Goal: Contribute content

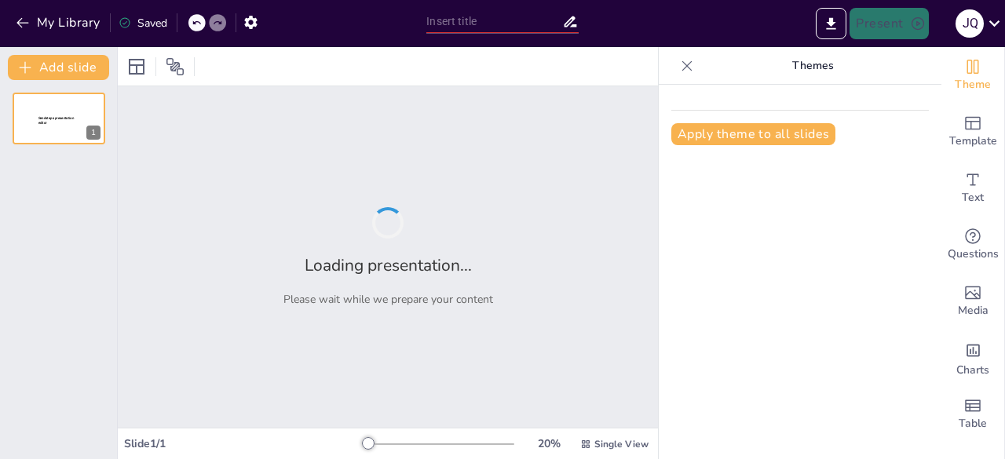
type input "motores de corriente continua con bobinado combinado"
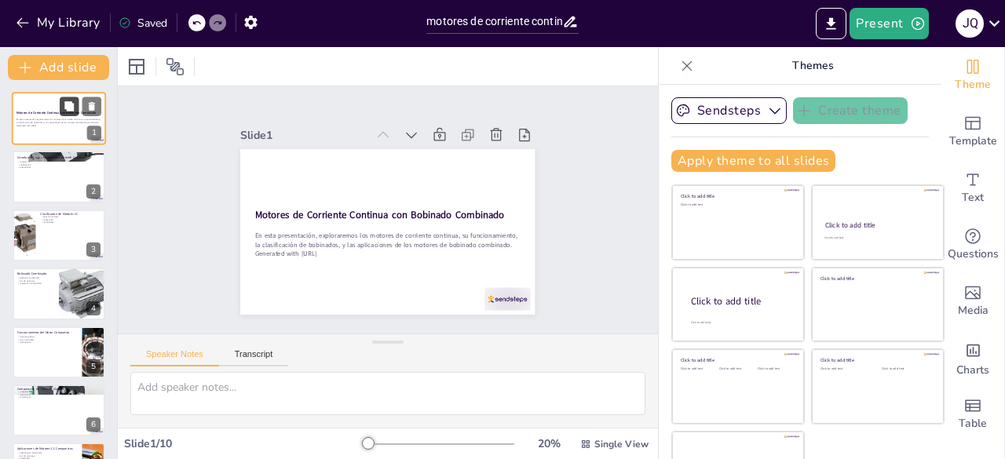
click at [62, 115] on button at bounding box center [69, 106] width 19 height 19
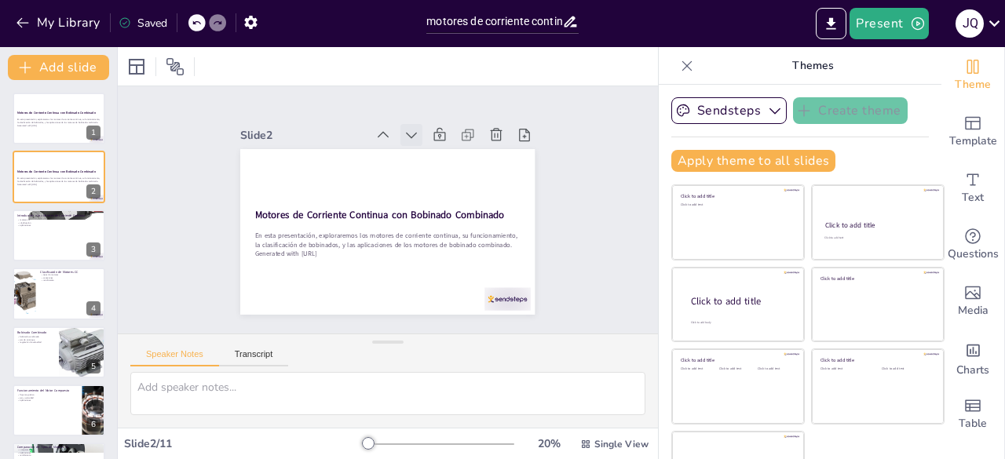
click at [449, 164] on icon at bounding box center [455, 170] width 12 height 12
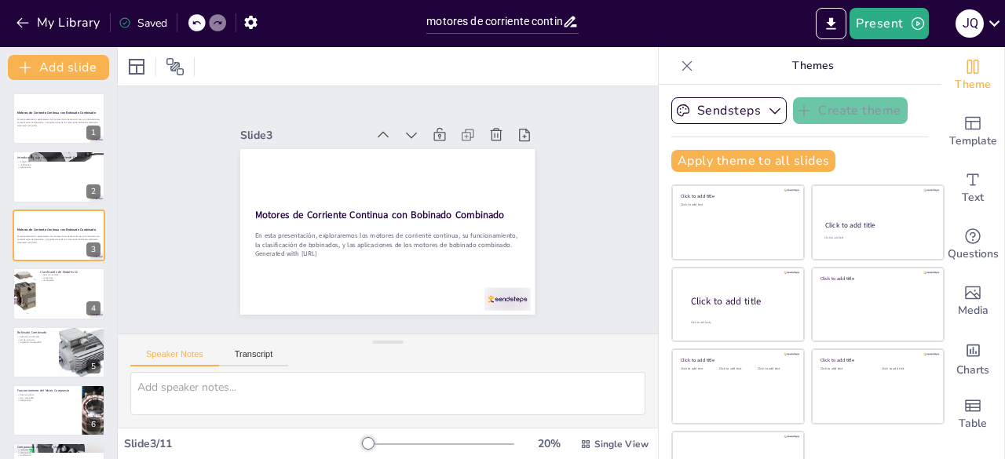
click at [433, 147] on icon at bounding box center [439, 151] width 13 height 9
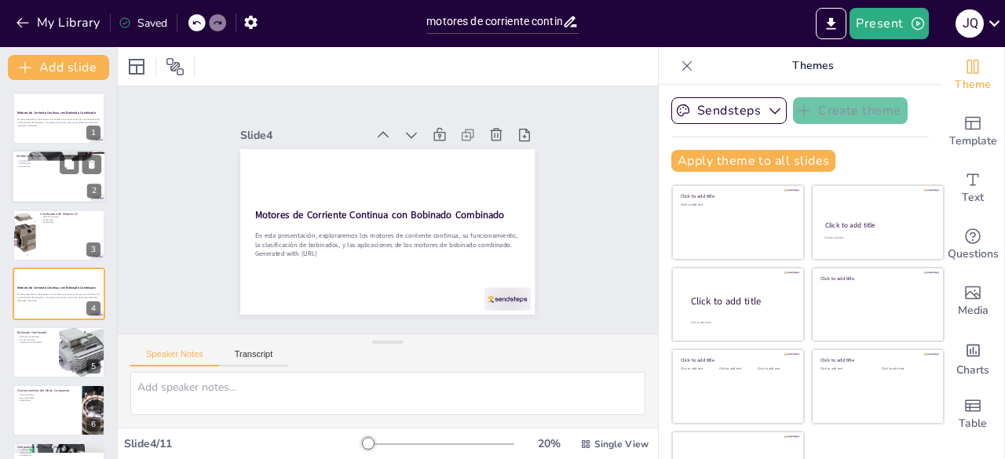
click at [60, 196] on div at bounding box center [59, 177] width 94 height 53
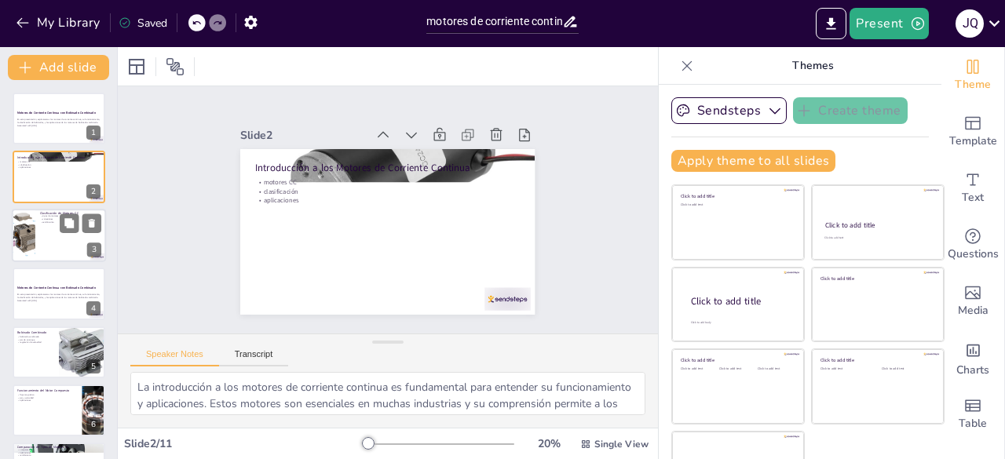
click at [56, 239] on div at bounding box center [59, 235] width 94 height 53
type textarea "La clasificación de los motores CC en serie, derivación y compuesto es fundamen…"
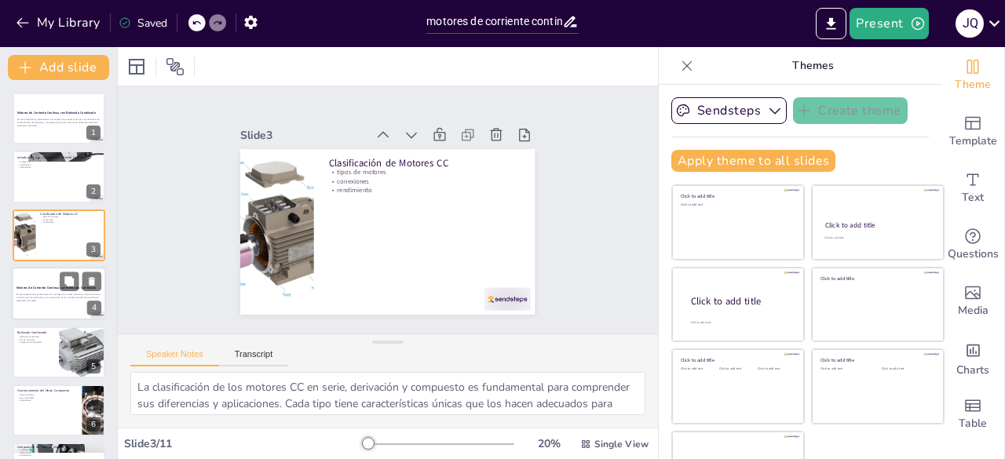
click at [50, 293] on div "En esta presentación, exploraremos los motores de corriente continua, su funcio…" at bounding box center [58, 298] width 85 height 11
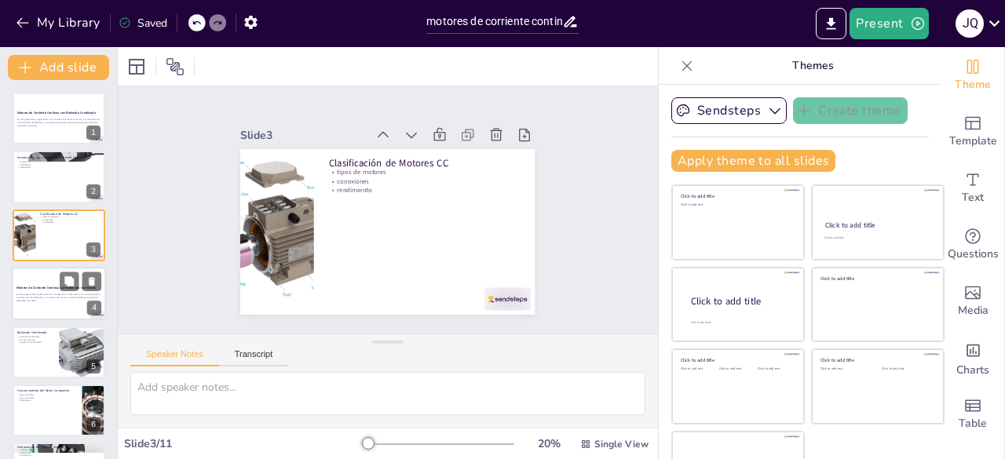
scroll to position [24, 0]
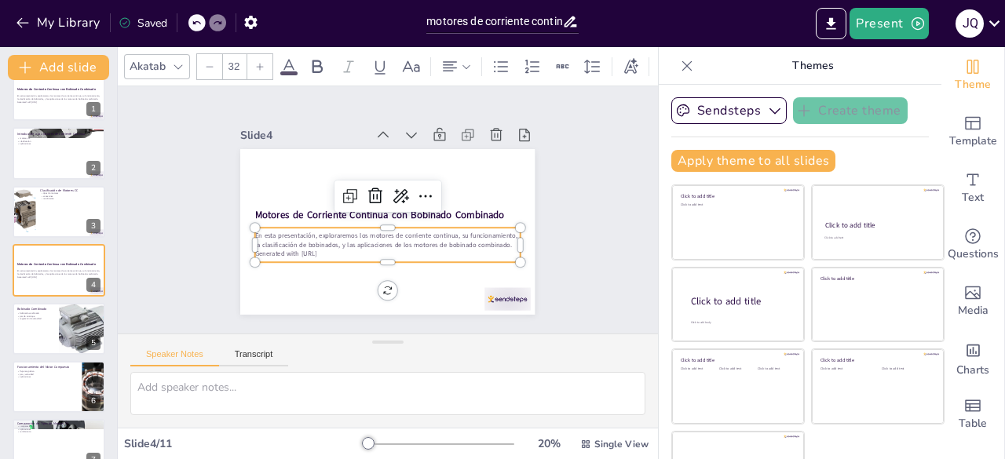
click at [301, 241] on p "En esta presentación, exploraremos los motores de corriente continua, su funcio…" at bounding box center [373, 236] width 239 height 148
click at [301, 241] on p "En esta presentación, exploraremos los motores de corriente continua, su funcio…" at bounding box center [370, 234] width 225 height 170
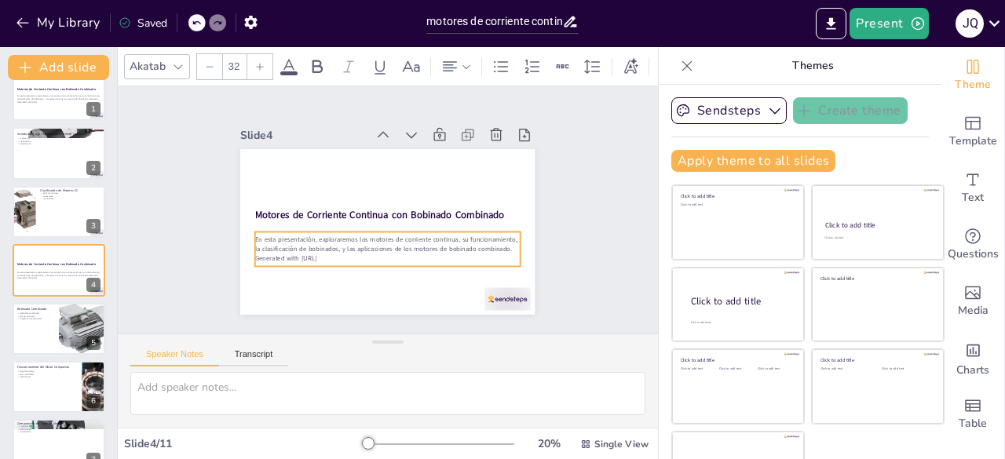
click at [301, 241] on p "En esta presentación, exploraremos los motores de corriente continua, su funcio…" at bounding box center [357, 227] width 148 height 239
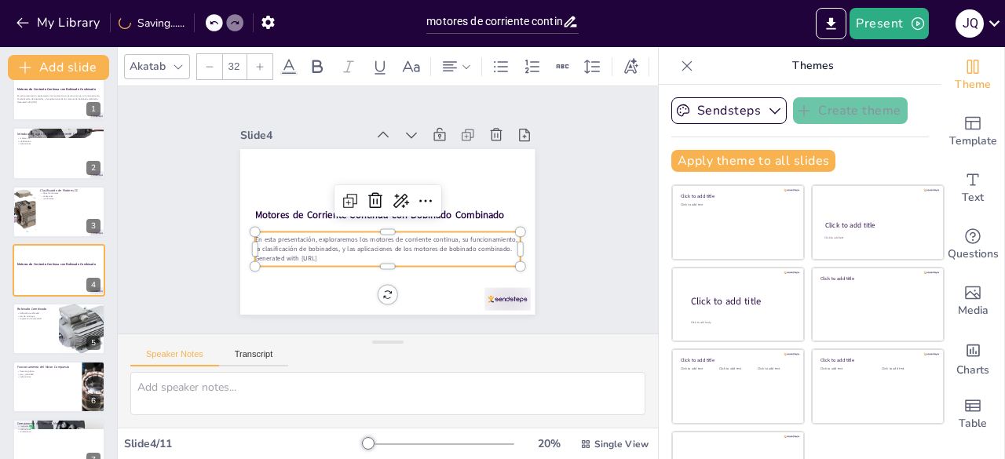
click at [295, 243] on p "En esta presentación, exploraremos los motores de corriente continua, su funcio…" at bounding box center [370, 240] width 239 height 148
click at [420, 210] on icon at bounding box center [426, 213] width 13 height 6
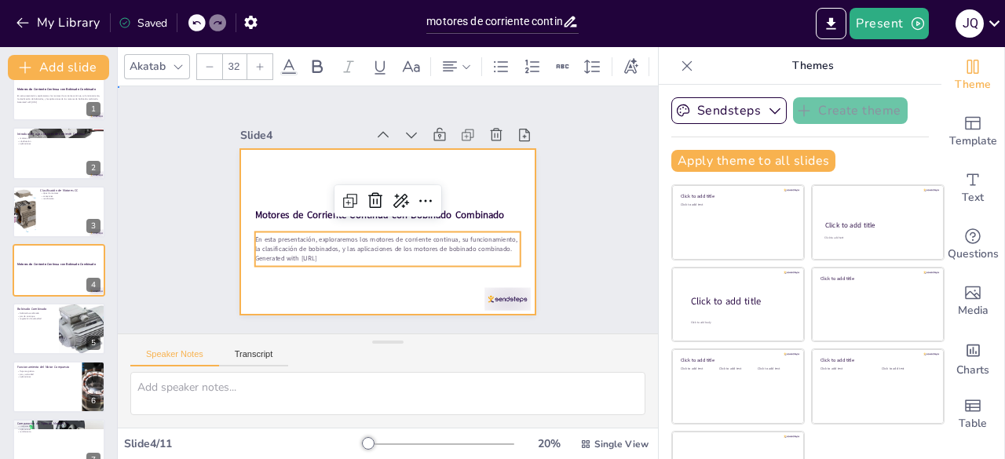
click at [336, 285] on div at bounding box center [383, 231] width 323 height 223
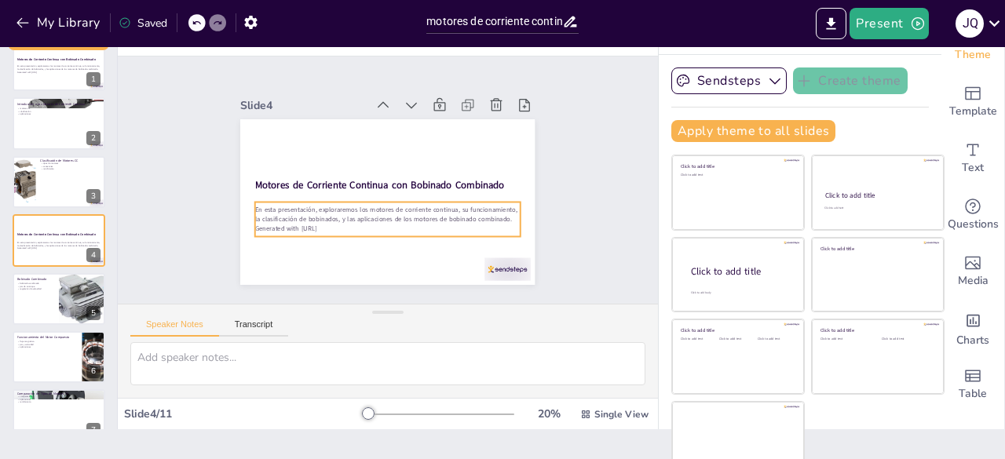
scroll to position [44, 0]
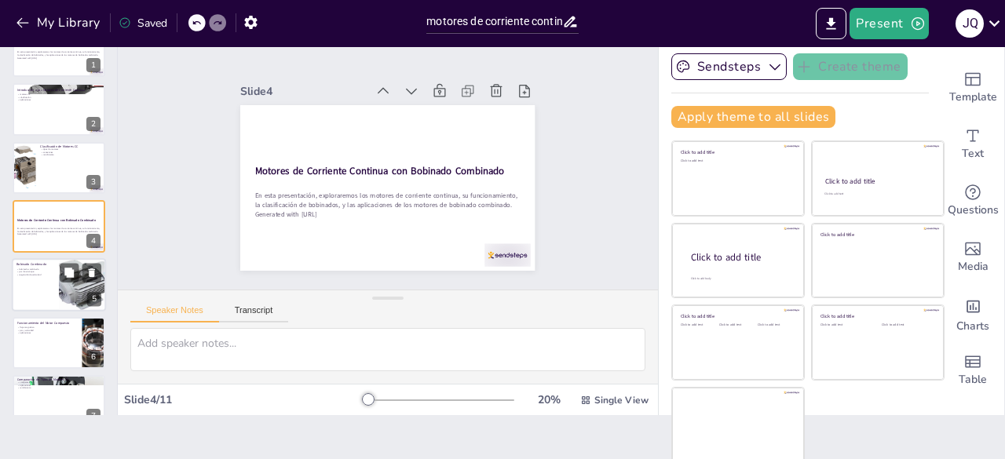
click at [51, 279] on div at bounding box center [59, 284] width 94 height 53
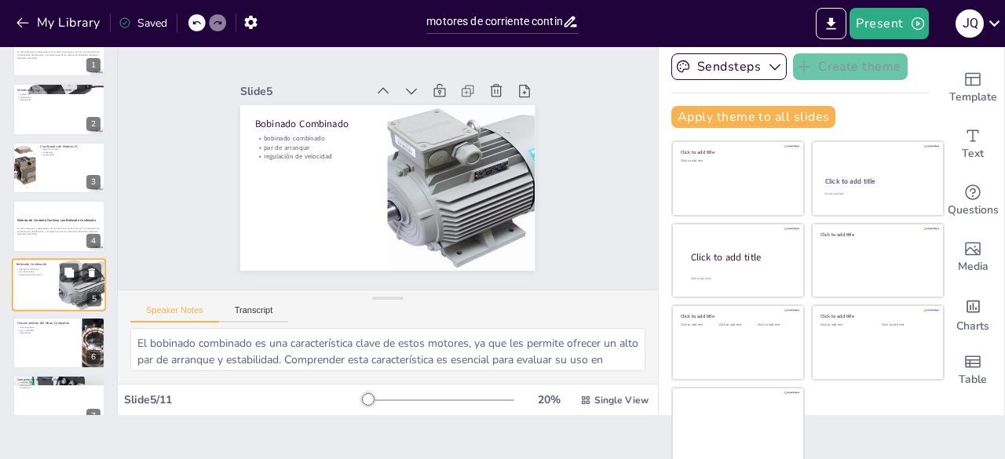
scroll to position [82, 0]
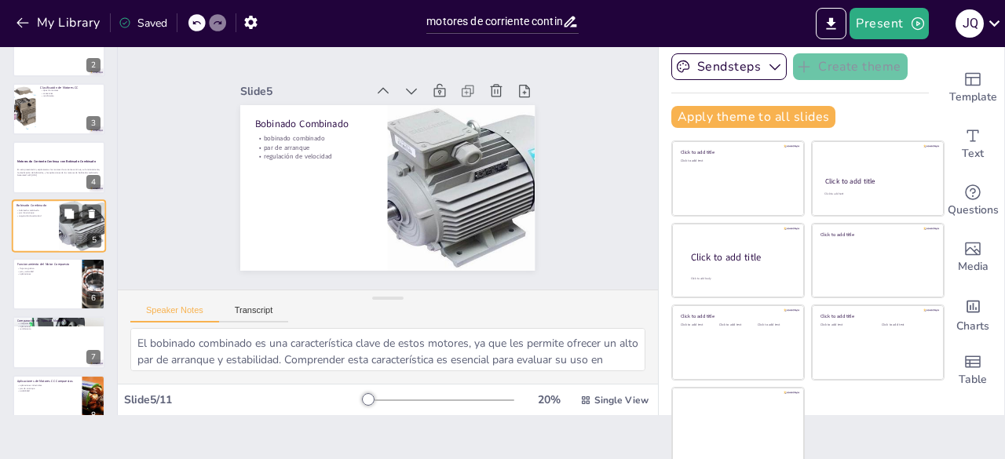
click at [51, 279] on div at bounding box center [59, 284] width 93 height 52
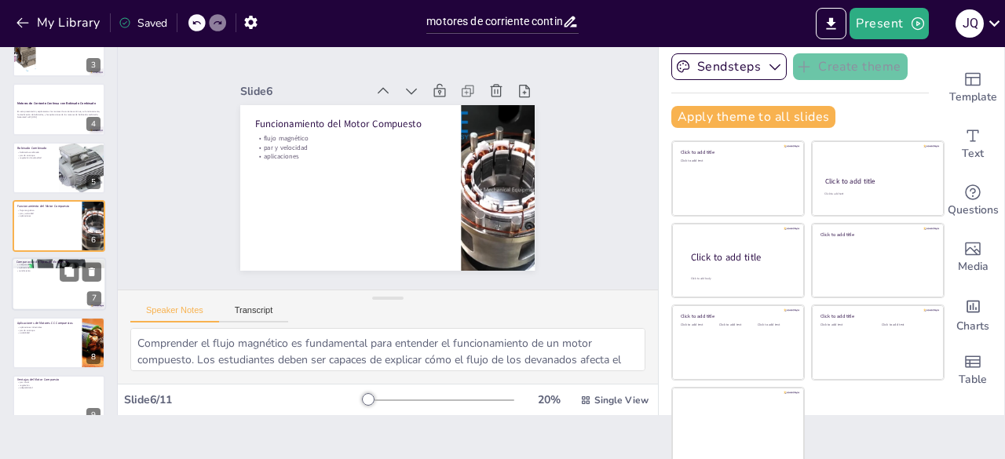
click at [39, 291] on div at bounding box center [59, 284] width 94 height 53
type textarea "La comparación entre los diferentes tipos de motores de corriente continua es e…"
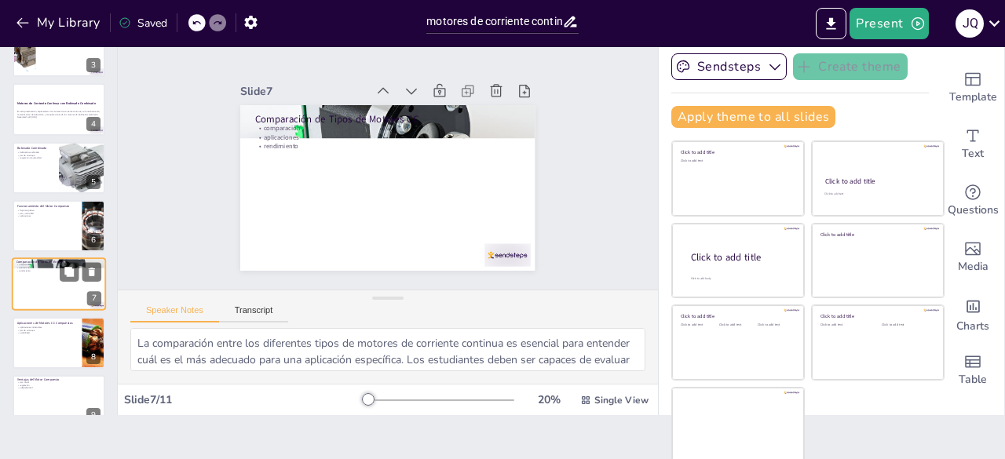
scroll to position [199, 0]
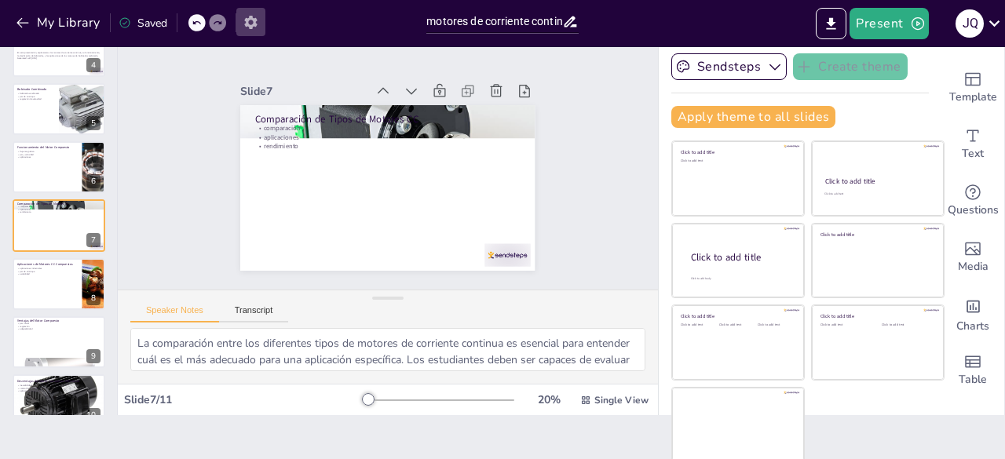
click at [249, 27] on icon "button" at bounding box center [251, 22] width 16 height 16
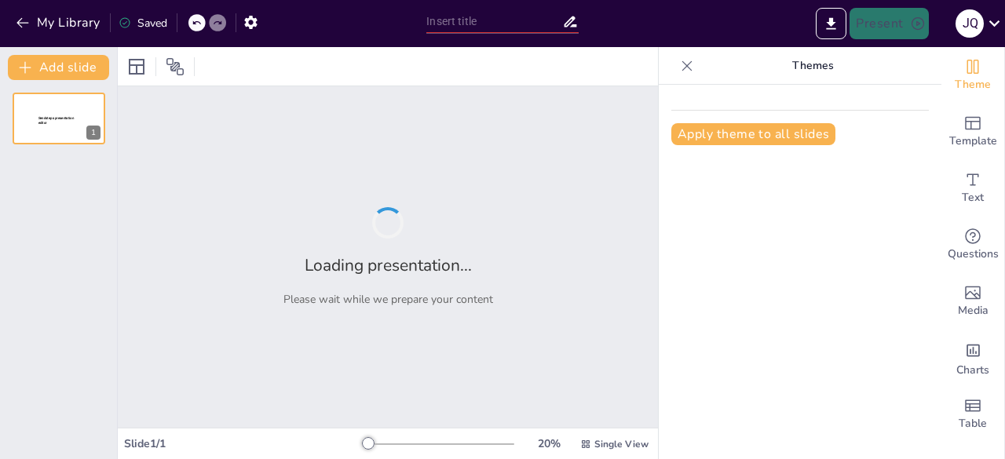
type input "motores de corriente continua con bobinado combinado"
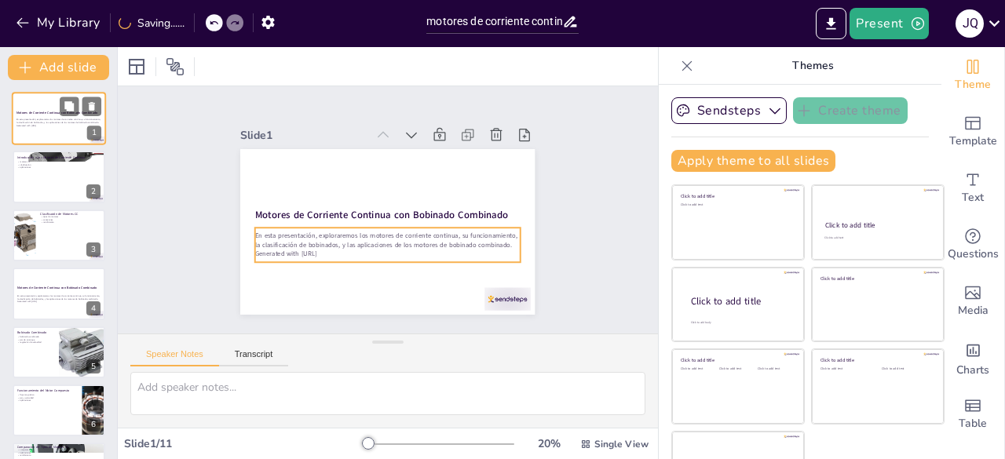
click at [46, 122] on p "En esta presentación, exploraremos los motores de corriente continua, su funcio…" at bounding box center [58, 121] width 85 height 5
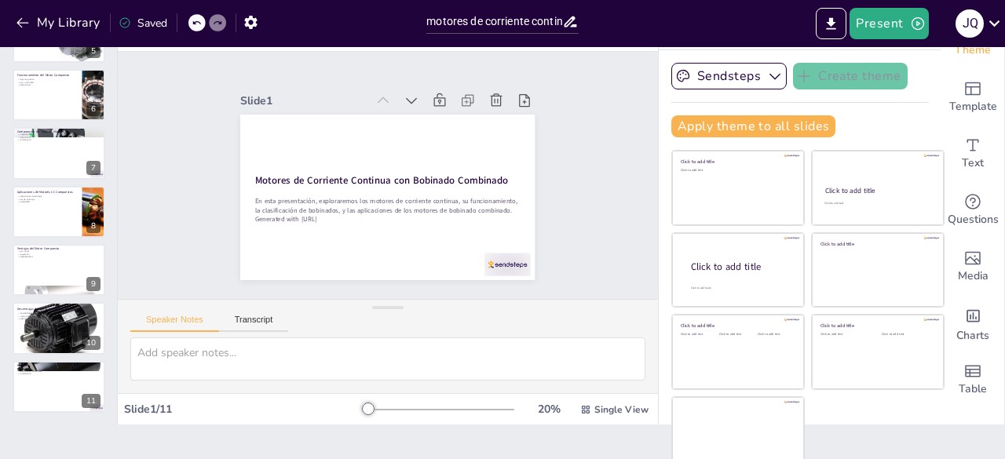
scroll to position [44, 0]
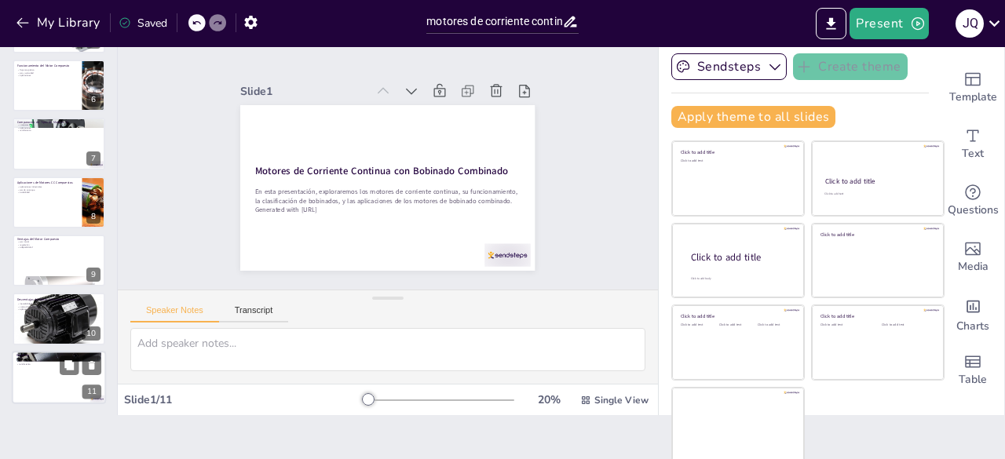
click at [58, 357] on p "versatilidad" at bounding box center [58, 358] width 85 height 3
type textarea "La versatilidad de los motores de corriente continua con bobinado combinado es …"
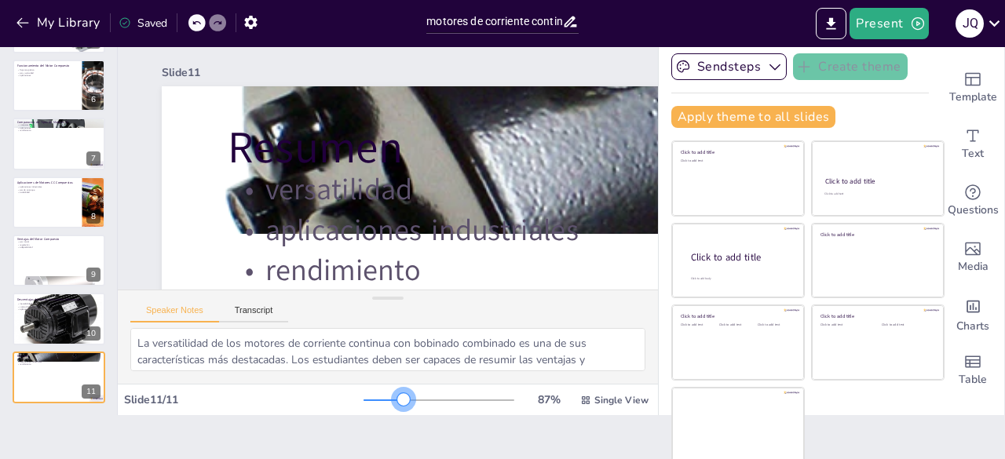
click at [382, 401] on div at bounding box center [439, 400] width 151 height 13
click at [401, 400] on div at bounding box center [439, 400] width 151 height 13
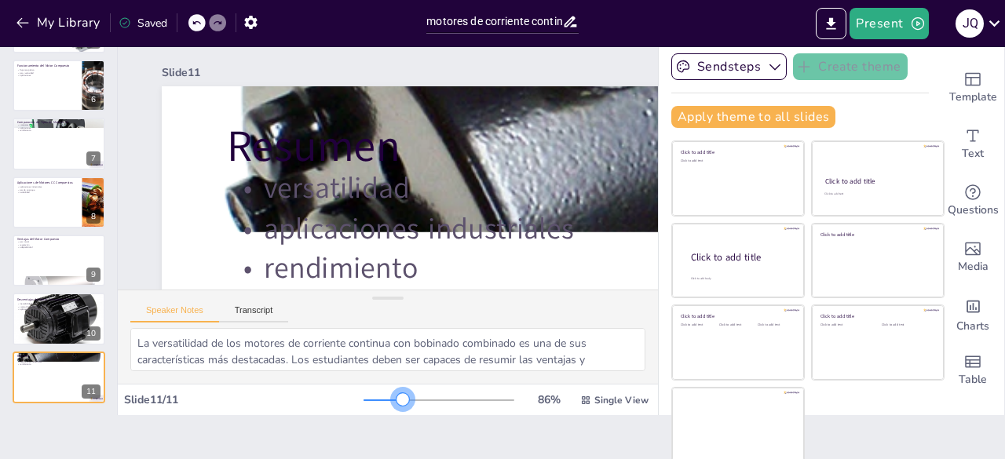
click at [381, 400] on div at bounding box center [439, 400] width 151 height 13
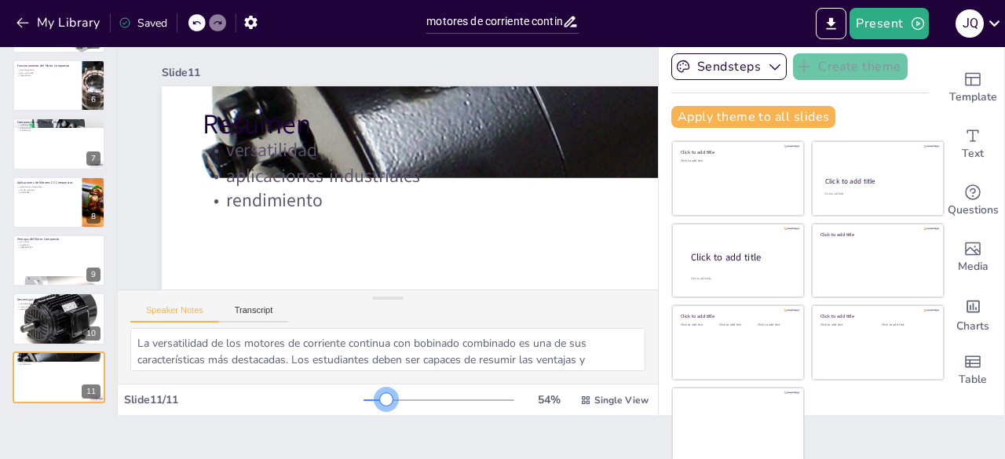
click at [364, 398] on div at bounding box center [439, 400] width 151 height 13
click at [594, 396] on span "Single View" at bounding box center [621, 400] width 54 height 13
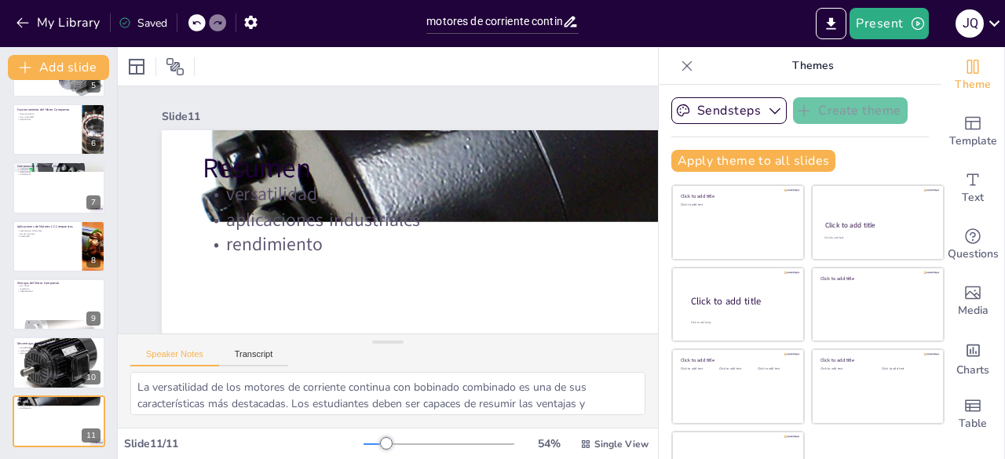
click at [788, 65] on p "Themes" at bounding box center [813, 66] width 226 height 38
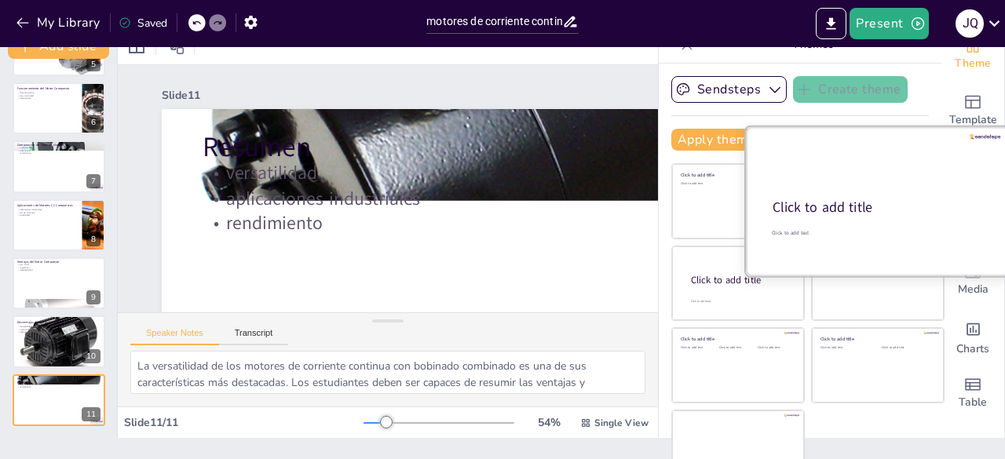
scroll to position [44, 0]
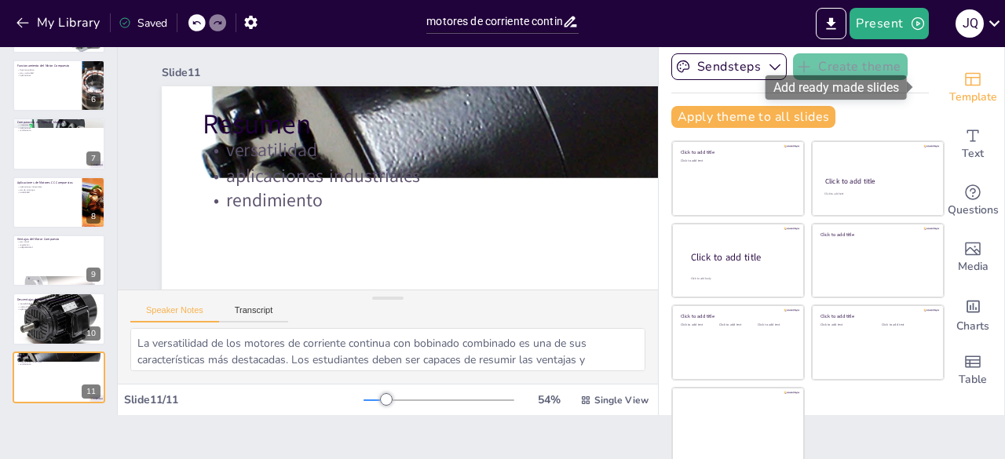
click at [952, 95] on span "Template" at bounding box center [973, 97] width 48 height 17
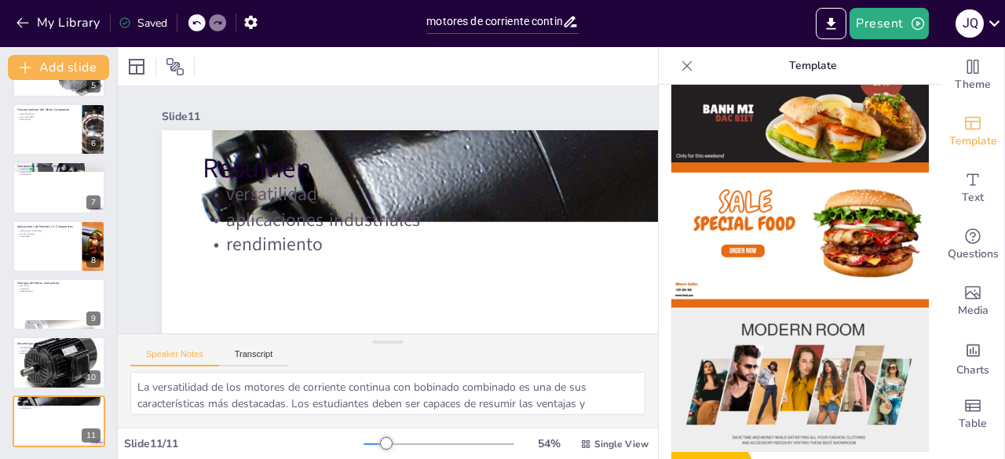
scroll to position [81, 0]
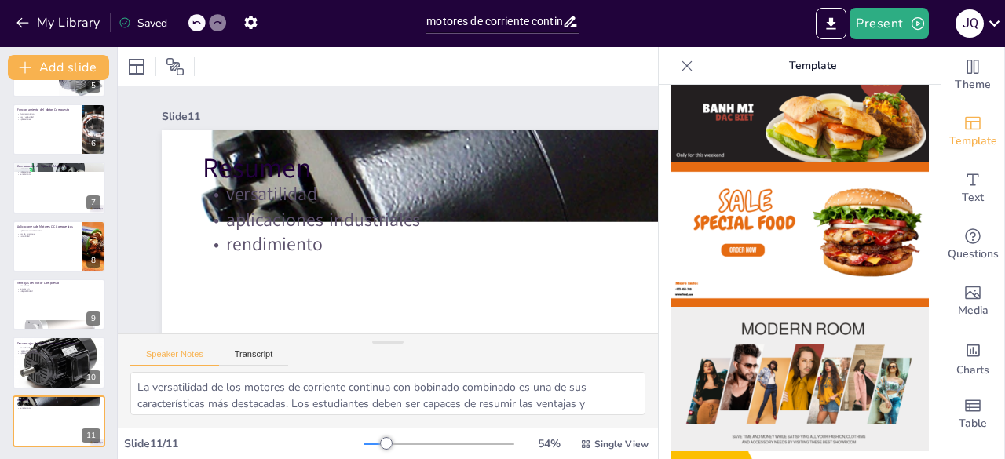
click at [679, 61] on icon at bounding box center [687, 66] width 16 height 16
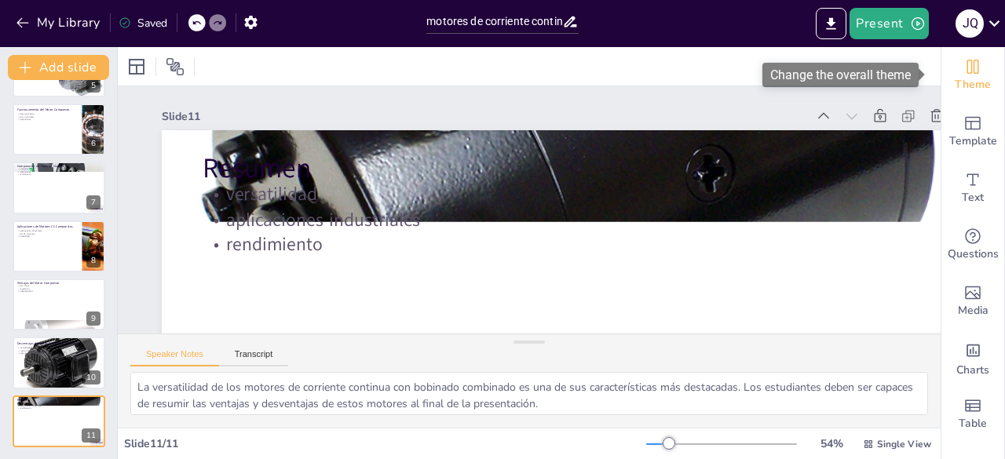
click at [963, 82] on span "Theme" at bounding box center [973, 84] width 36 height 17
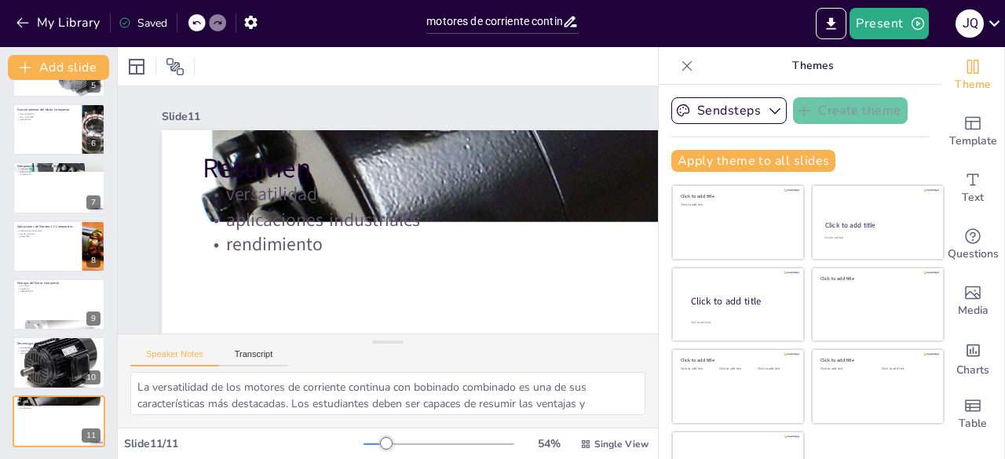
click at [815, 152] on div "Apply theme to all slides" at bounding box center [800, 161] width 258 height 22
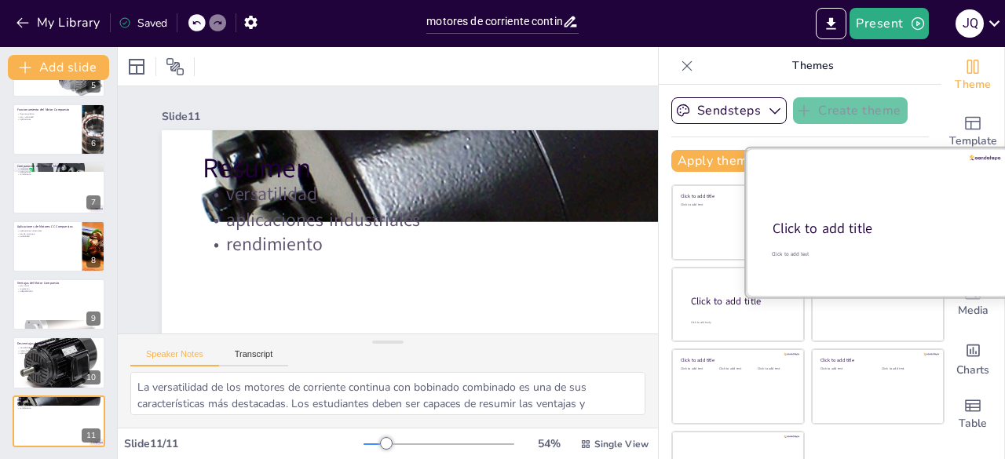
scroll to position [44, 0]
